Goal: Transaction & Acquisition: Purchase product/service

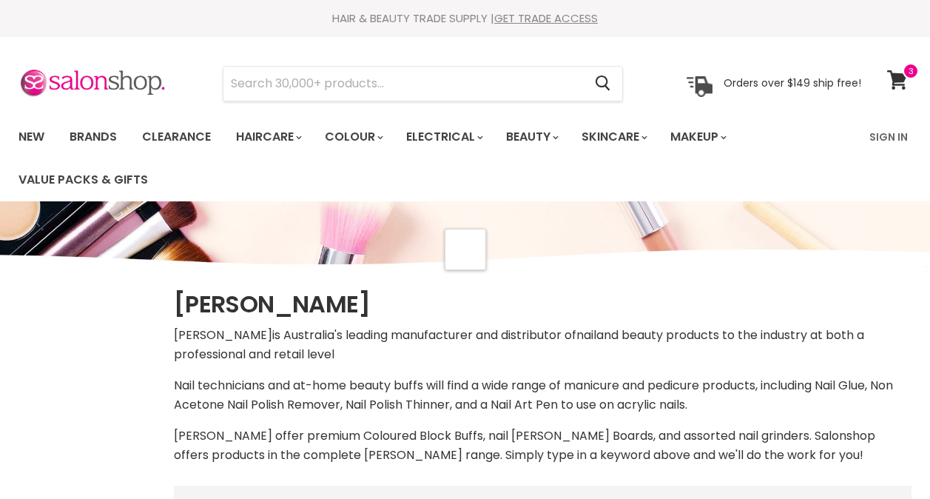
scroll to position [366, 0]
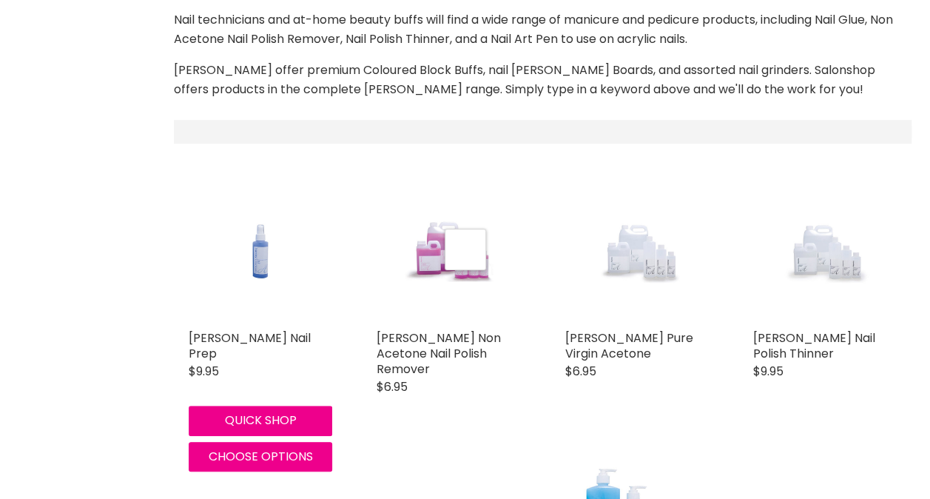
select select "manual"
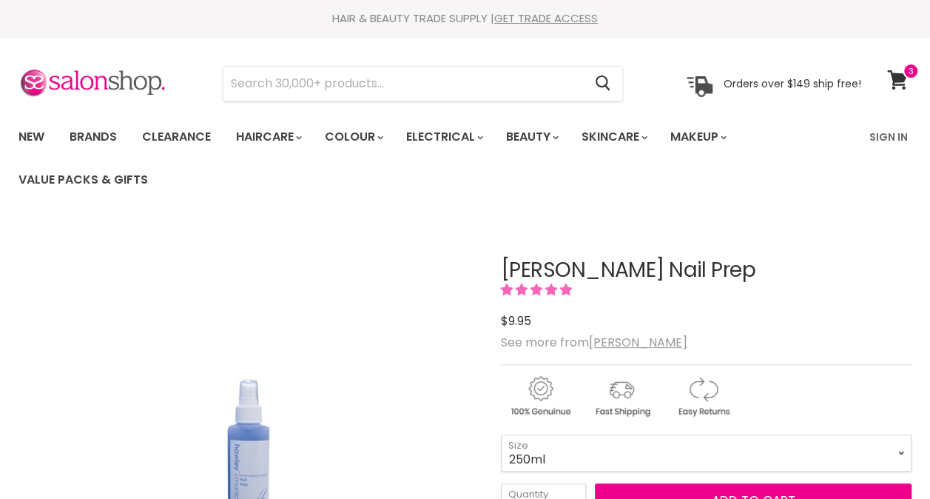
click at [501, 434] on select "125ml 250ml 500ml" at bounding box center [706, 452] width 411 height 37
click at [650, 451] on select "125ml 250ml 500ml" at bounding box center [706, 452] width 411 height 37
click at [501, 434] on select "125ml 250ml 500ml" at bounding box center [706, 452] width 411 height 37
click at [618, 461] on select "125ml 250ml 500ml" at bounding box center [706, 452] width 411 height 37
click at [501, 434] on select "125ml 250ml 500ml" at bounding box center [706, 452] width 411 height 37
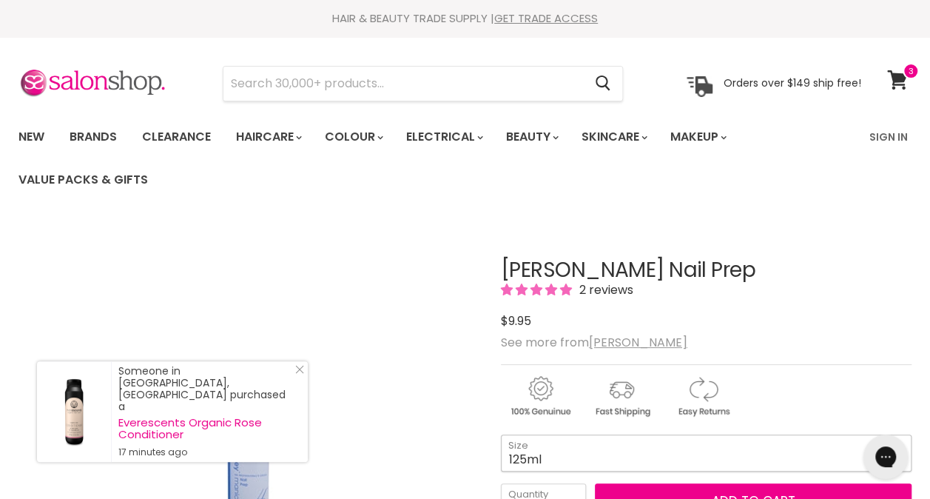
click at [543, 442] on select "125ml 250ml 500ml" at bounding box center [706, 452] width 411 height 37
click at [501, 434] on select "125ml 250ml 500ml" at bounding box center [706, 452] width 411 height 37
select select "250ml"
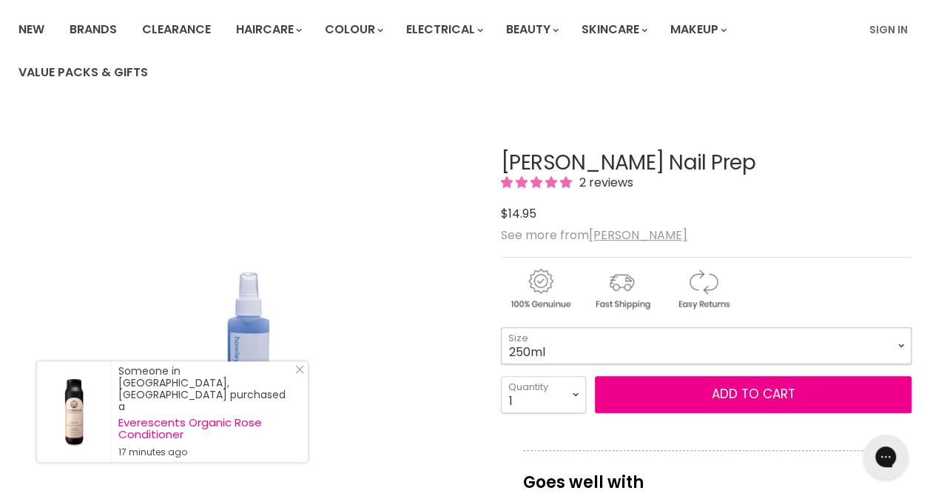
scroll to position [126, 0]
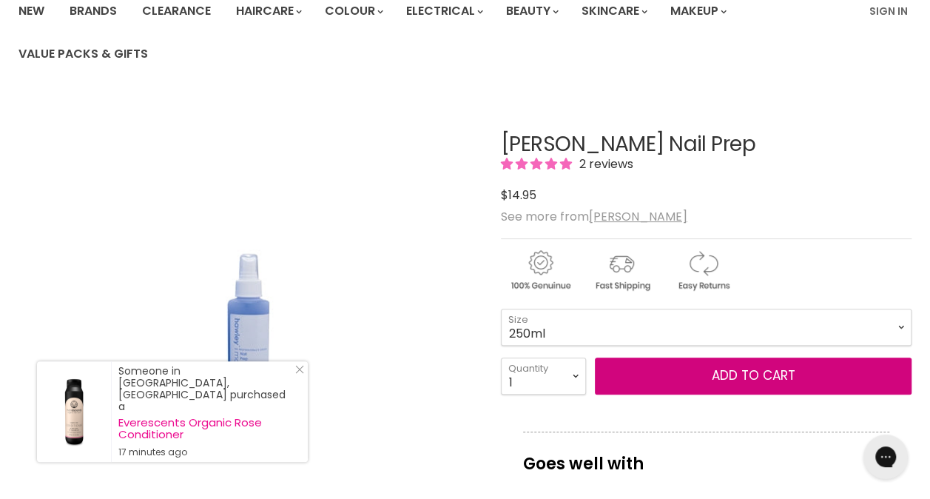
click at [694, 363] on button "Add to cart" at bounding box center [753, 375] width 317 height 37
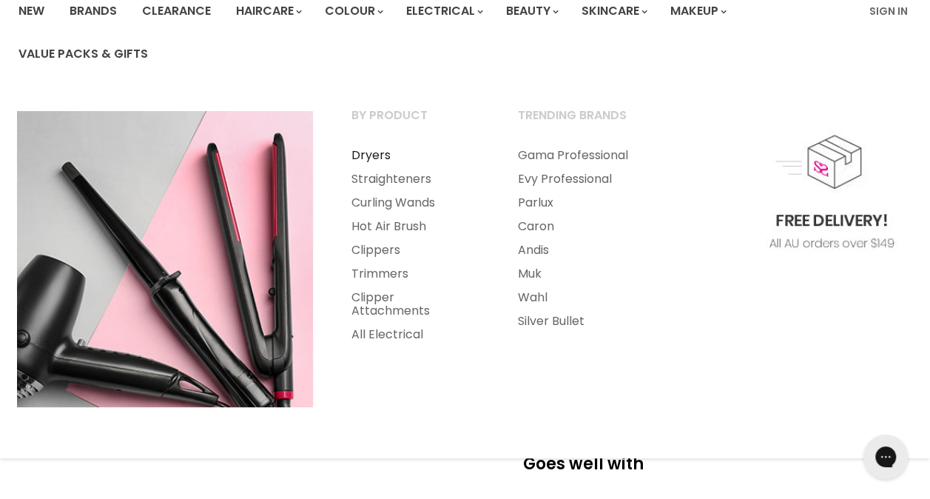
scroll to position [0, 0]
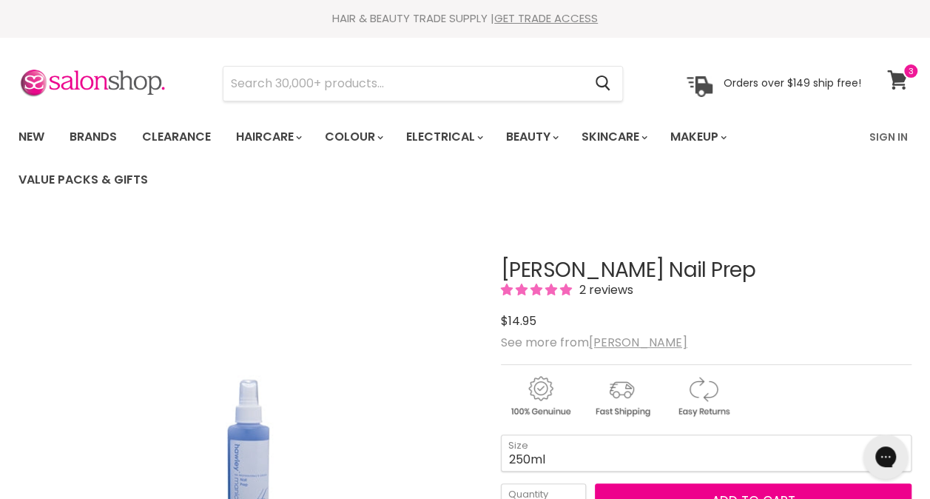
click at [895, 71] on icon at bounding box center [897, 79] width 21 height 19
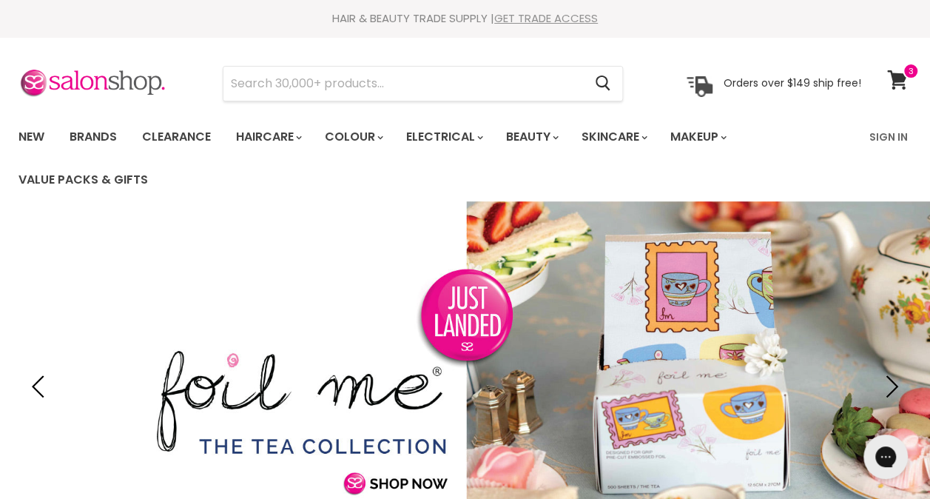
click at [546, 19] on link "GET TRADE ACCESS" at bounding box center [546, 18] width 104 height 16
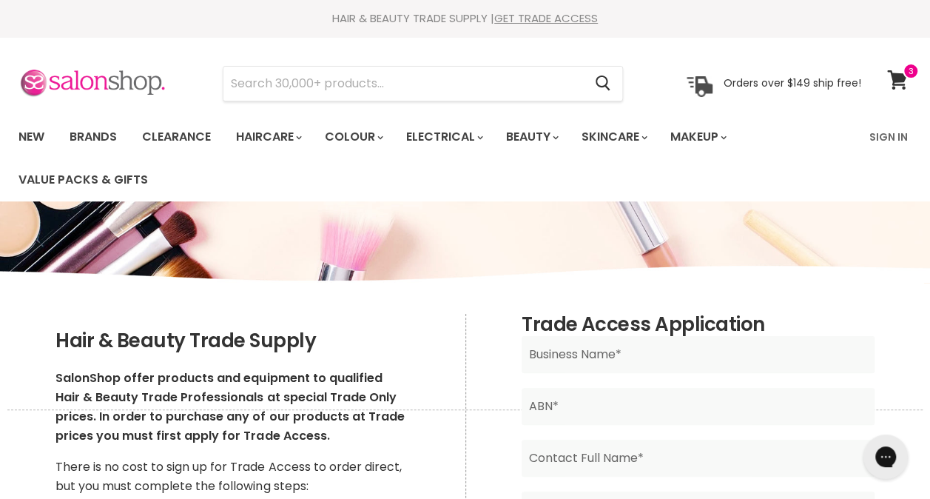
click at [114, 82] on img at bounding box center [93, 83] width 148 height 31
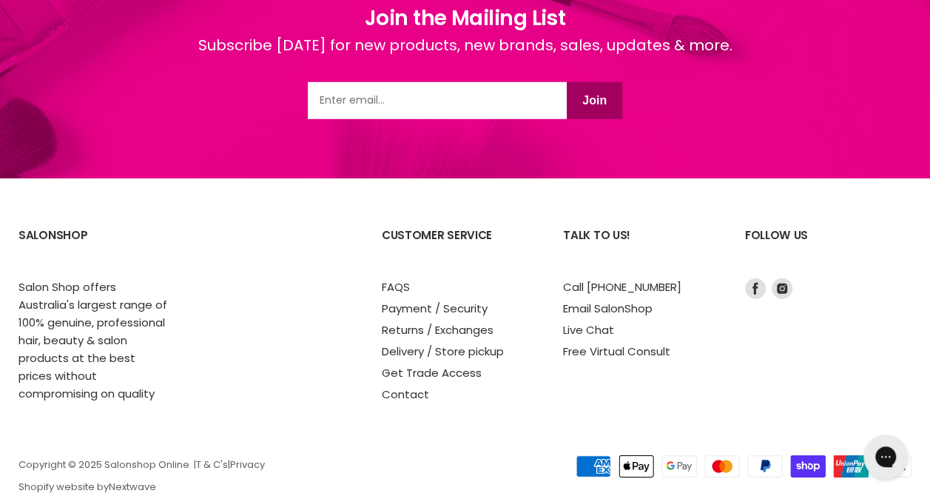
scroll to position [2064, 0]
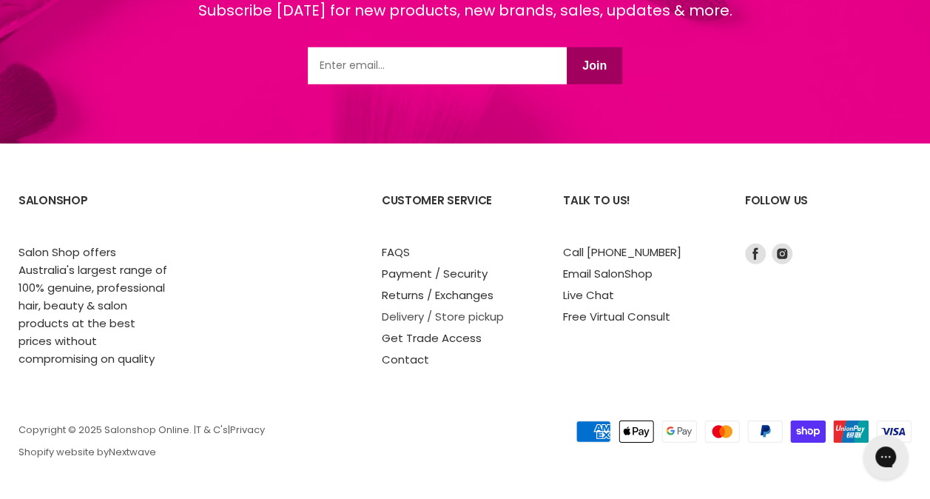
click at [468, 309] on link "Delivery / Store pickup" at bounding box center [443, 317] width 122 height 16
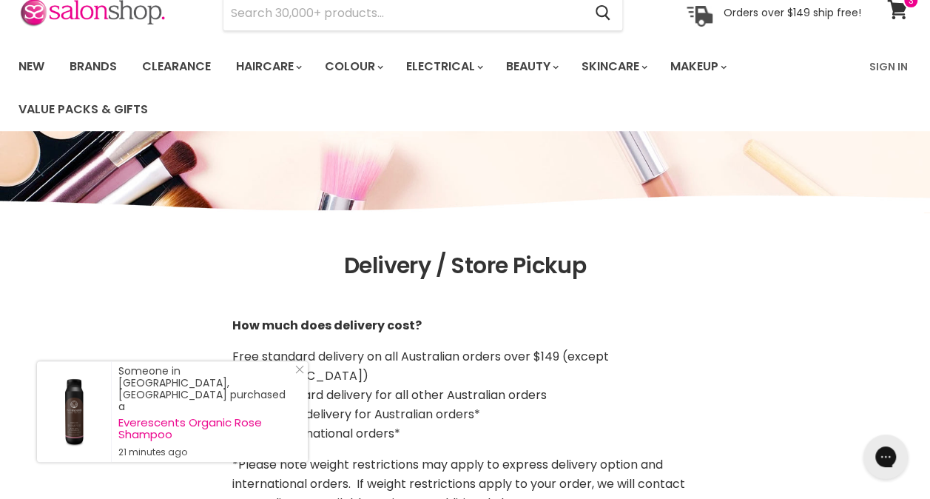
scroll to position [69, 0]
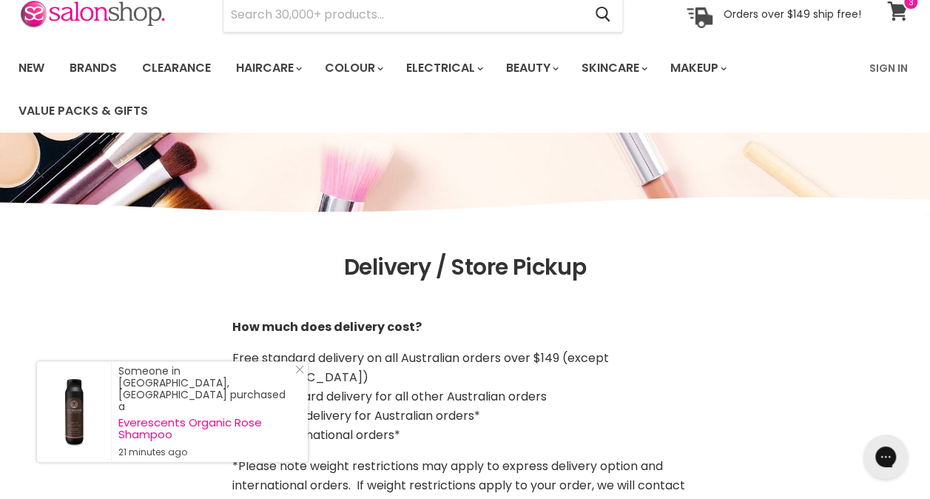
click at [894, 21] on link "View cart" at bounding box center [899, 11] width 39 height 34
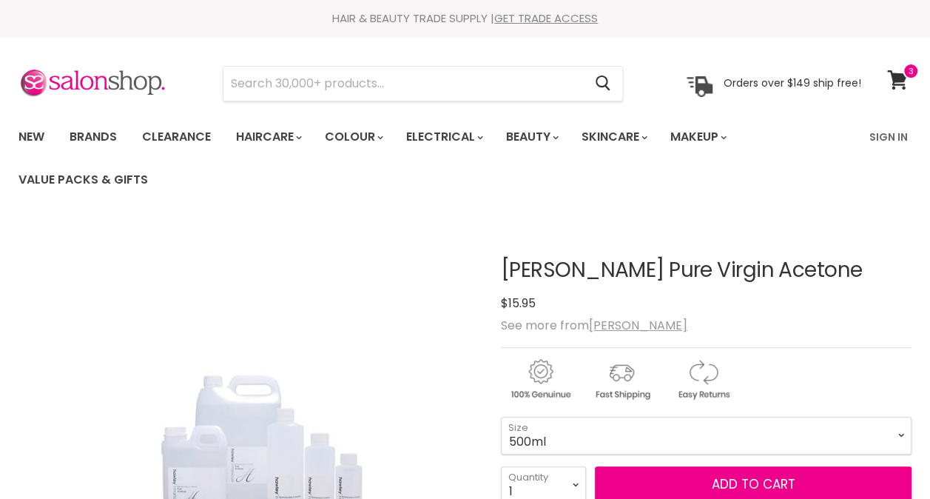
click at [512, 426] on select "125ml 250ml 500ml 1 Litre" at bounding box center [706, 435] width 411 height 37
click at [501, 417] on select "125ml 250ml 500ml 1 Litre" at bounding box center [706, 435] width 411 height 37
select select "1 Litre"
click at [517, 417] on select "125ml 250ml 500ml 1 Litre" at bounding box center [706, 435] width 411 height 37
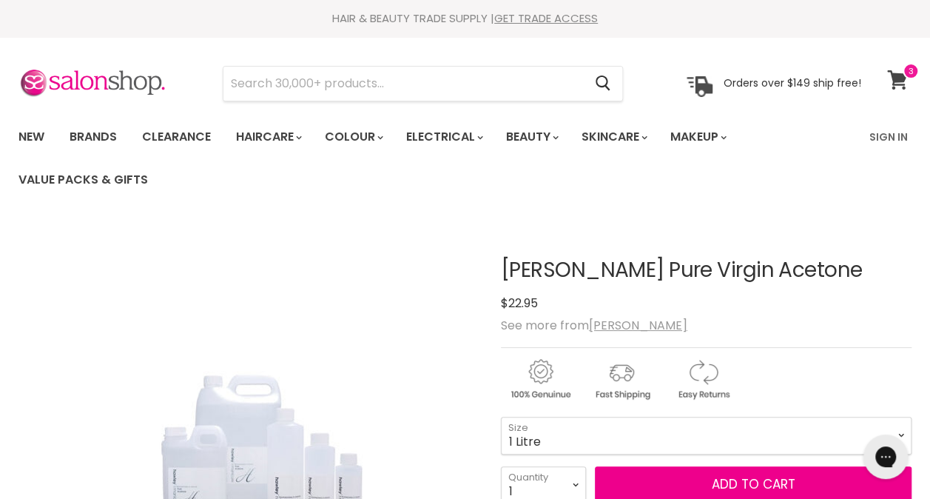
click at [899, 75] on icon at bounding box center [897, 79] width 20 height 19
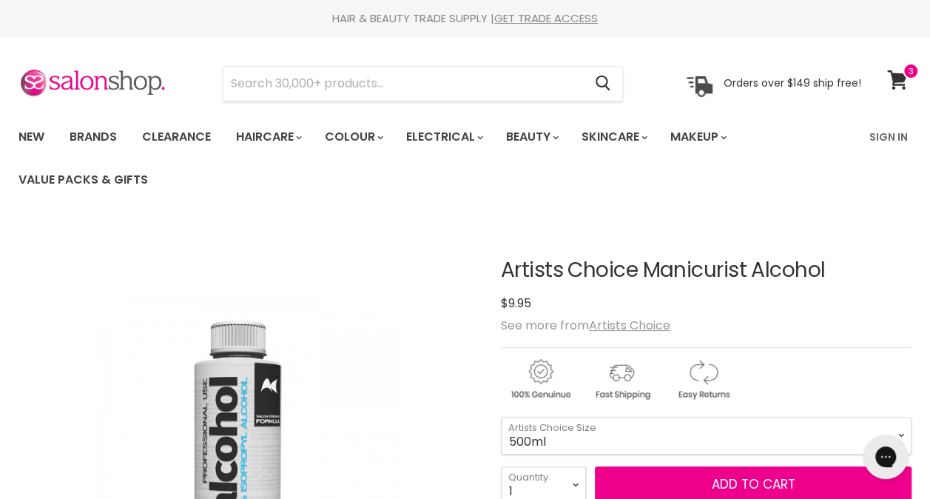
click at [501, 417] on select "125ml 250ml 500ml 1 Litre" at bounding box center [706, 435] width 411 height 37
select select "500ml"
click at [903, 77] on span at bounding box center [911, 71] width 16 height 16
